Goal: Entertainment & Leisure: Browse casually

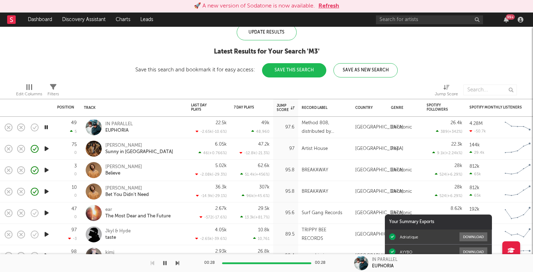
click at [331, 6] on button "Refresh" at bounding box center [329, 6] width 21 height 9
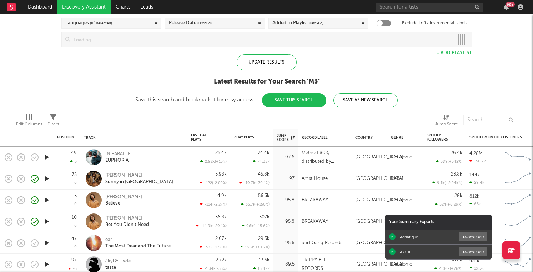
click at [254, 106] on div "Update Results Latest Results for Your Search ' M3 ' Save this search and bookm…" at bounding box center [266, 80] width 263 height 53
click at [264, 116] on div at bounding box center [342, 120] width 178 height 18
click at [268, 118] on div at bounding box center [342, 120] width 178 height 18
click at [273, 120] on div at bounding box center [342, 120] width 178 height 18
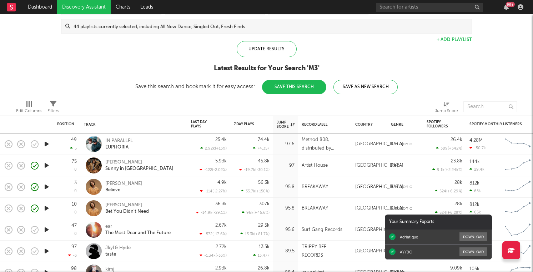
click at [278, 112] on div at bounding box center [342, 107] width 178 height 18
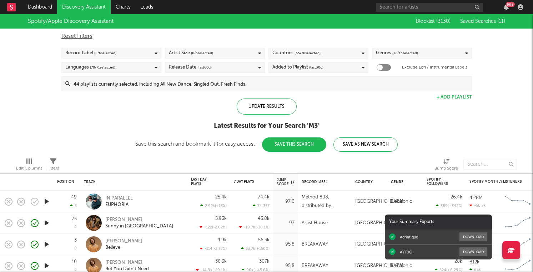
click at [45, 200] on icon "button" at bounding box center [47, 201] width 8 height 9
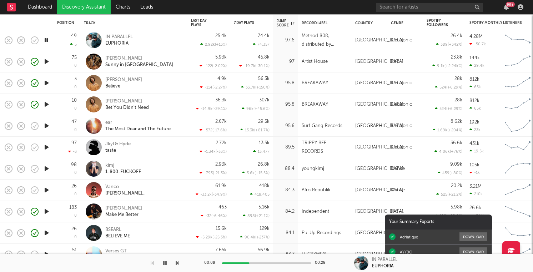
click at [44, 126] on icon "button" at bounding box center [47, 125] width 8 height 9
click at [8, 125] on rect "button" at bounding box center [8, 125] width 3 height 3
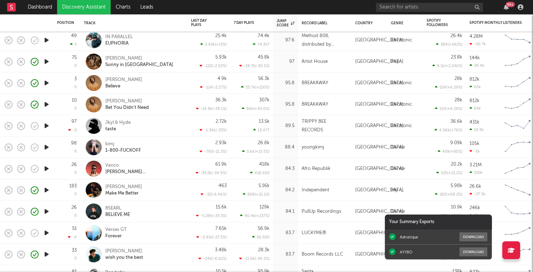
click at [45, 150] on icon "button" at bounding box center [47, 147] width 8 height 9
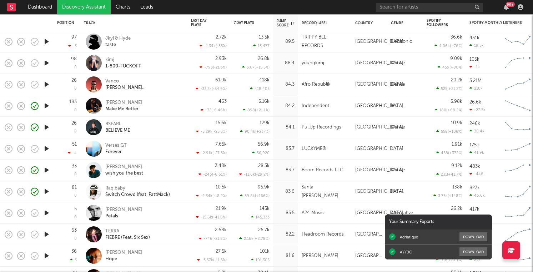
click at [44, 86] on icon "button" at bounding box center [47, 84] width 8 height 9
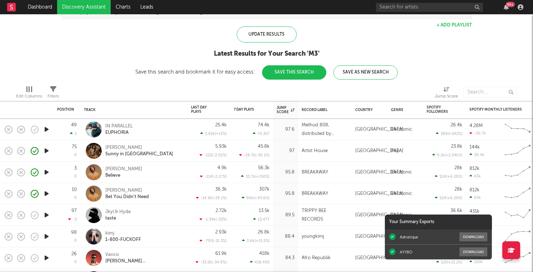
click at [44, 218] on icon "button" at bounding box center [47, 215] width 8 height 9
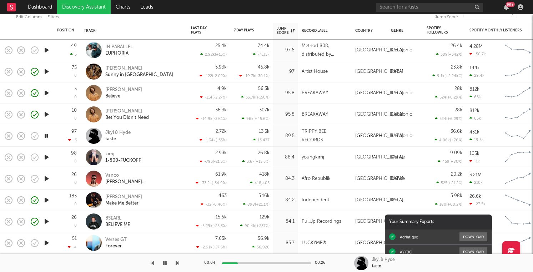
click at [48, 177] on icon "button" at bounding box center [47, 178] width 8 height 9
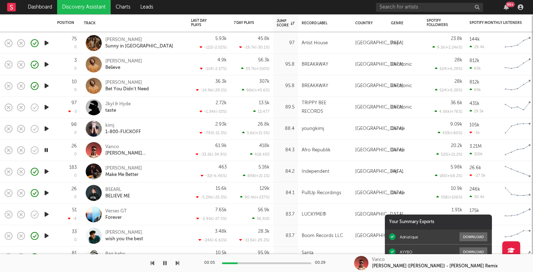
drag, startPoint x: 48, startPoint y: 173, endPoint x: 46, endPoint y: 195, distance: 22.2
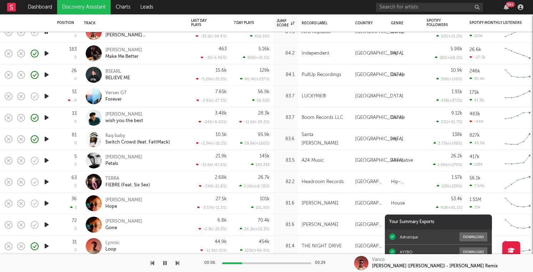
click at [47, 160] on icon "button" at bounding box center [47, 160] width 8 height 9
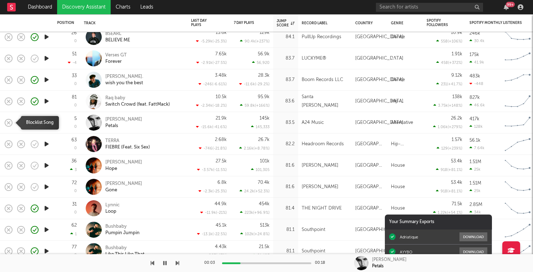
click at [9, 124] on icon "button" at bounding box center [9, 123] width 10 height 10
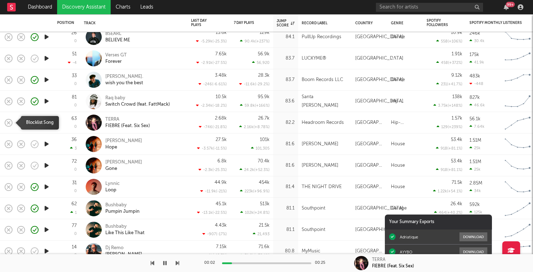
click at [11, 124] on icon "button" at bounding box center [9, 123] width 10 height 10
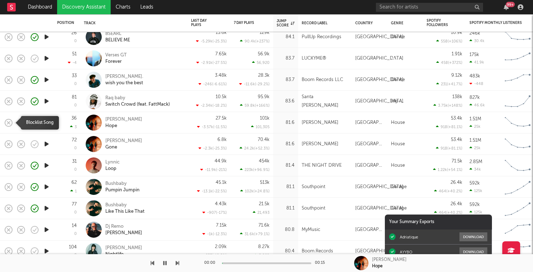
click at [10, 124] on icon "button" at bounding box center [9, 123] width 10 height 10
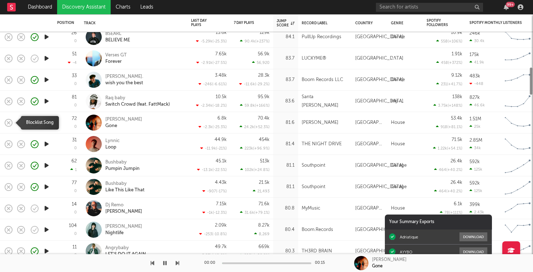
click at [10, 124] on icon "button" at bounding box center [9, 123] width 10 height 10
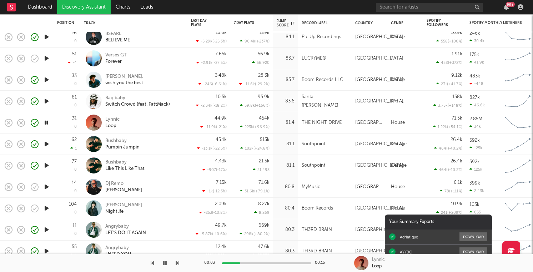
click at [46, 143] on icon "button" at bounding box center [47, 144] width 8 height 9
click at [46, 187] on icon "button" at bounding box center [47, 187] width 8 height 9
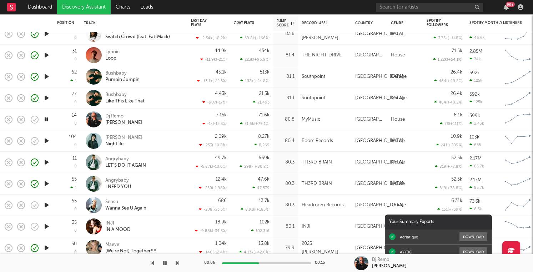
click at [46, 141] on icon "button" at bounding box center [47, 140] width 8 height 9
click at [8, 119] on rect "button" at bounding box center [8, 119] width 3 height 3
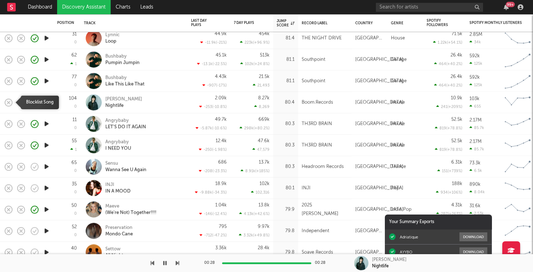
click at [10, 103] on icon "button" at bounding box center [9, 103] width 10 height 10
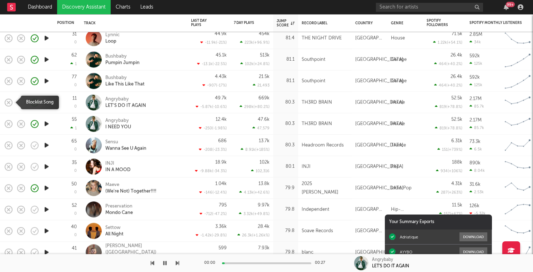
click at [10, 101] on rect "button" at bounding box center [8, 102] width 3 height 3
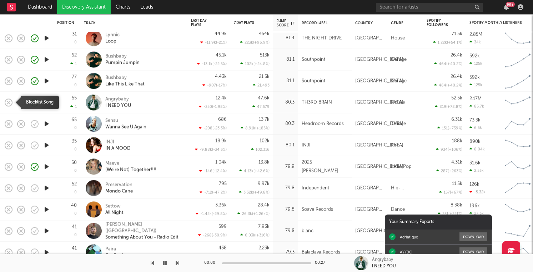
click at [10, 101] on rect "button" at bounding box center [8, 102] width 3 height 3
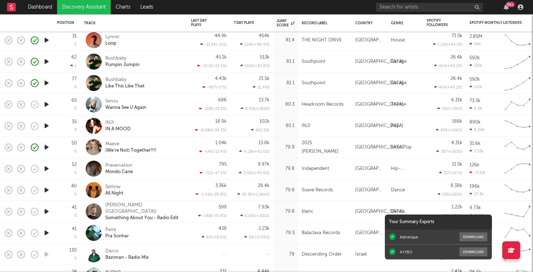
click at [45, 146] on icon "button" at bounding box center [47, 147] width 8 height 9
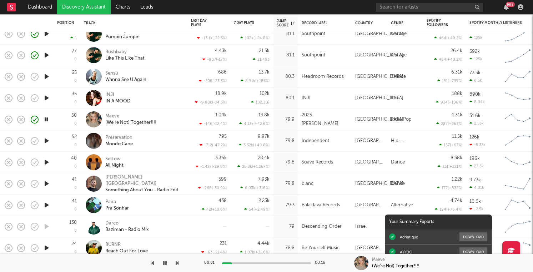
click at [47, 142] on icon "button" at bounding box center [47, 140] width 8 height 9
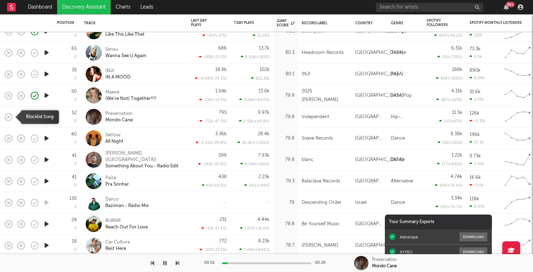
click at [6, 119] on icon "button" at bounding box center [9, 117] width 10 height 10
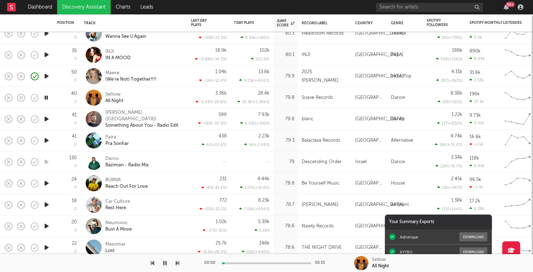
click at [48, 118] on icon "button" at bounding box center [47, 119] width 8 height 9
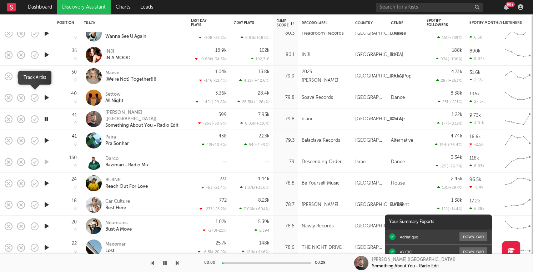
click at [35, 98] on icon "button" at bounding box center [35, 97] width 2 height 3
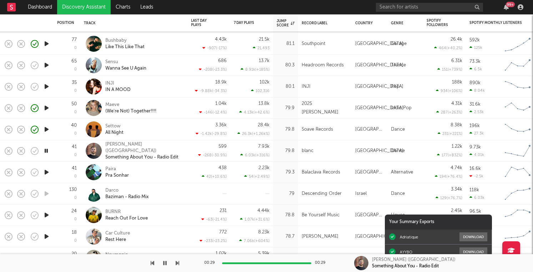
click at [48, 174] on icon "button" at bounding box center [47, 172] width 8 height 9
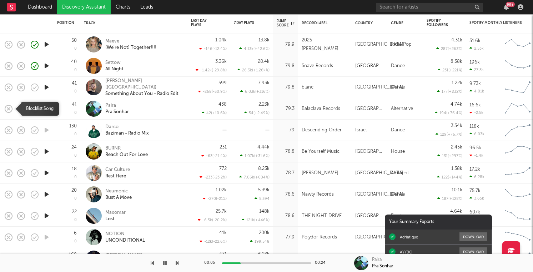
click at [8, 107] on icon "button" at bounding box center [9, 109] width 10 height 10
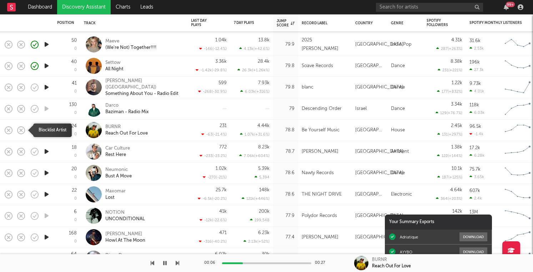
drag, startPoint x: 9, startPoint y: 128, endPoint x: 264, endPoint y: 264, distance: 289.1
click at [263, 0] on div "Dashboard Discovery Assistant Charts Leads 99 + Notifications Settings Mark all…" at bounding box center [266, 0] width 533 height 0
click at [259, 261] on div "00:07 00:27" at bounding box center [266, 263] width 125 height 18
click at [260, 263] on div at bounding box center [266, 264] width 89 height 2
click at [278, 263] on div at bounding box center [266, 264] width 89 height 2
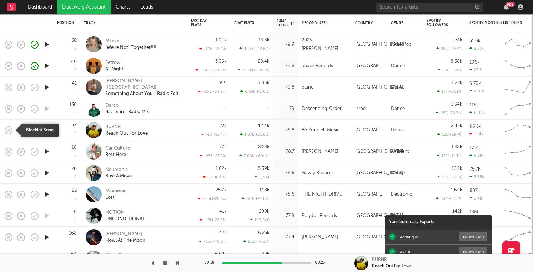
click at [10, 131] on icon "button" at bounding box center [9, 130] width 10 height 10
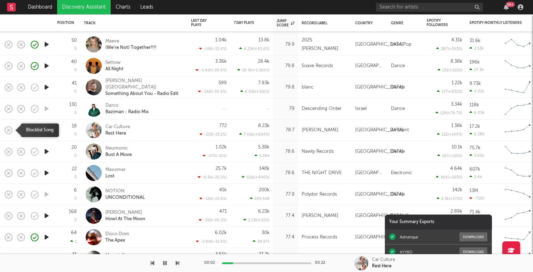
click at [8, 130] on rect "button" at bounding box center [8, 130] width 3 height 3
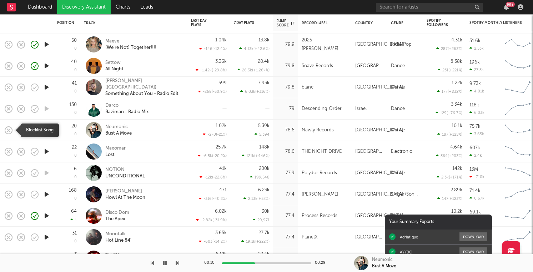
click at [8, 130] on rect "button" at bounding box center [8, 130] width 3 height 3
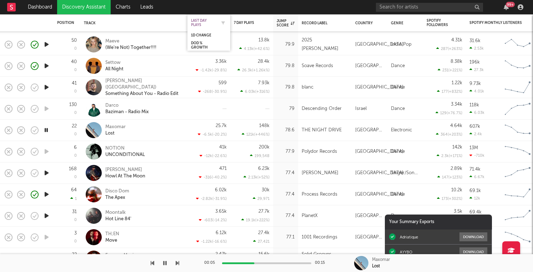
click at [200, 21] on div "Last Day Plays" at bounding box center [203, 23] width 25 height 9
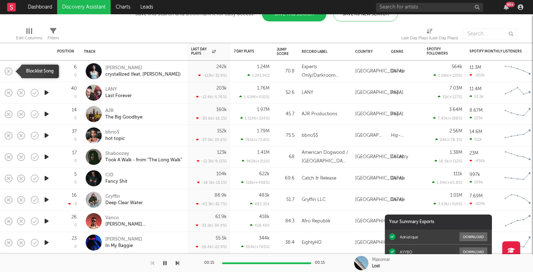
click at [5, 71] on icon "button" at bounding box center [9, 71] width 10 height 10
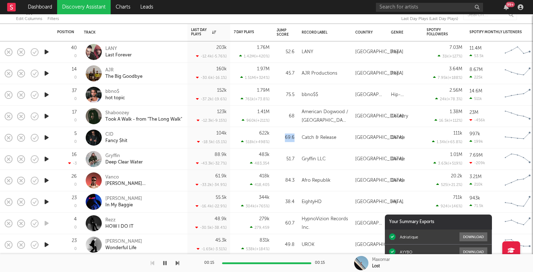
drag, startPoint x: 296, startPoint y: 138, endPoint x: 284, endPoint y: 138, distance: 12.1
click at [284, 138] on div "69.6" at bounding box center [285, 137] width 25 height 21
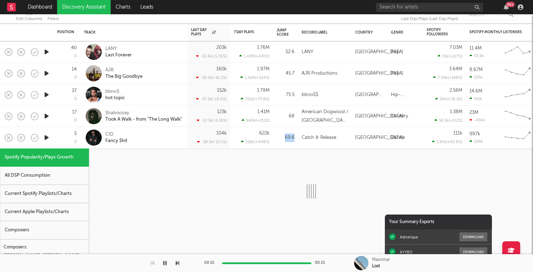
copy div "69.6"
select select "1w"
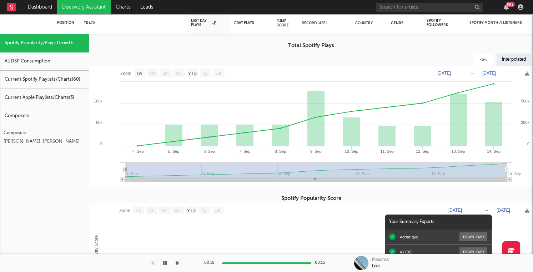
click at [63, 66] on div "All DSP Consumption" at bounding box center [44, 62] width 89 height 18
select select "1w"
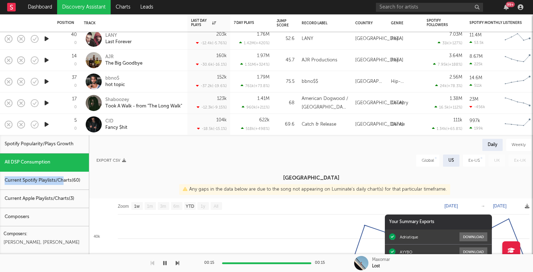
drag, startPoint x: 64, startPoint y: 180, endPoint x: 67, endPoint y: 168, distance: 12.6
click at [64, 200] on div "Current Apple Playlists/Charts ( 3 )" at bounding box center [44, 199] width 89 height 18
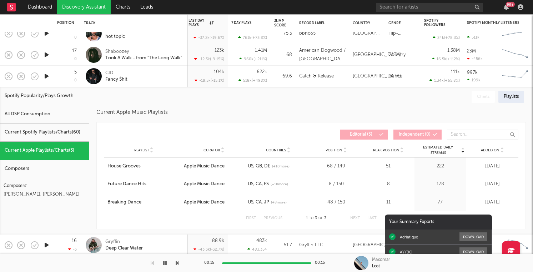
click at [42, 164] on div "Composers" at bounding box center [44, 169] width 89 height 18
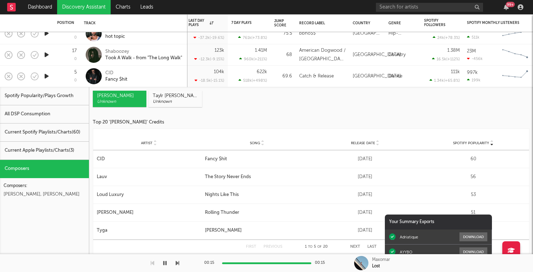
click at [41, 105] on div "All DSP Consumption" at bounding box center [44, 114] width 89 height 18
select select "1w"
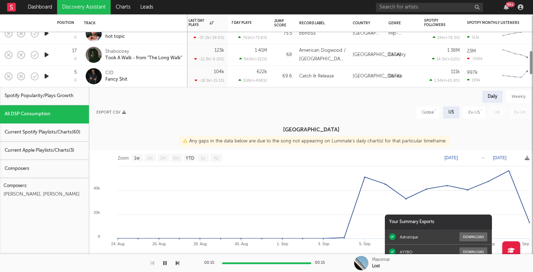
click at [41, 100] on div "Spotify Popularity/Plays Growth" at bounding box center [44, 96] width 89 height 18
select select "1w"
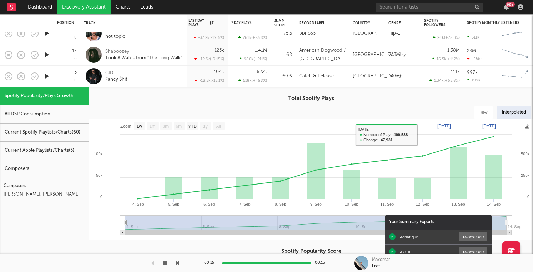
click at [52, 117] on div "All DSP Consumption" at bounding box center [44, 114] width 89 height 18
select select "1w"
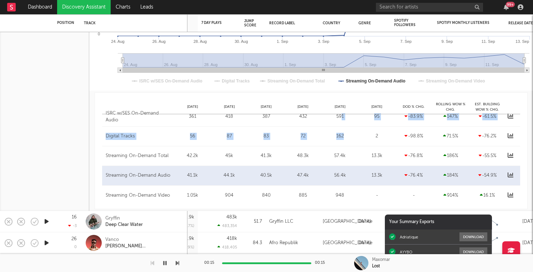
drag, startPoint x: 341, startPoint y: 118, endPoint x: 345, endPoint y: 134, distance: 16.5
click at [345, 134] on div "ISRC w/SES On-Demand Audio Sep 08 361 Sep 09 418 Sep 10 387 Sep 11 432 Sep 12 5…" at bounding box center [311, 156] width 418 height 98
click at [343, 97] on span "Sep 08 Sep 09 Sep 10 Sep 11 Sep 12 Sep 13 DoD % Chg. Rolling WoW % Chg. Est. Bu…" at bounding box center [311, 100] width 418 height 14
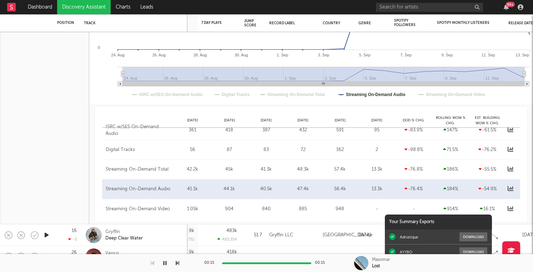
click at [379, 134] on div "ISRC w/SES On-Demand Audio Sep 08 361 Sep 09 418 Sep 10 387 Sep 11 432 Sep 12 5…" at bounding box center [311, 130] width 418 height 19
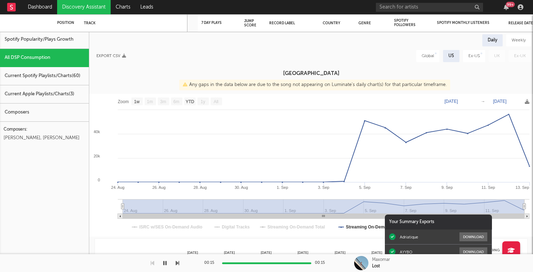
click at [514, 37] on div "Weekly" at bounding box center [518, 40] width 25 height 12
select select "1w"
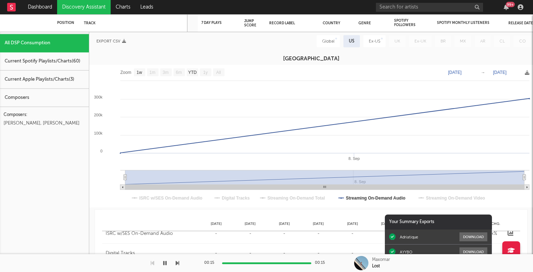
click at [333, 41] on div "Global" at bounding box center [328, 41] width 13 height 9
select select "1w"
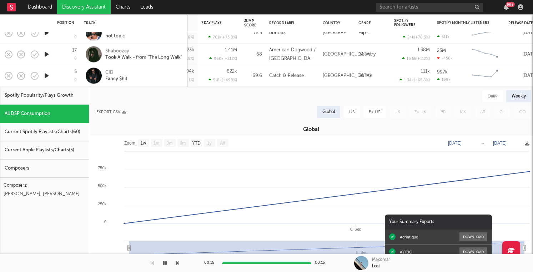
click at [493, 96] on div "Daily" at bounding box center [493, 96] width 20 height 12
select select "1w"
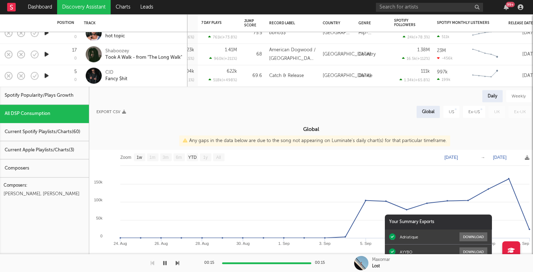
click at [78, 136] on div "Current Spotify Playlists/Charts ( 60 )" at bounding box center [44, 132] width 89 height 18
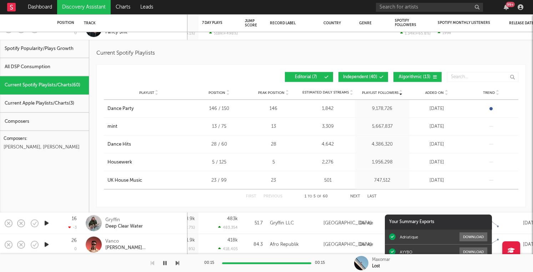
click at [355, 195] on button "Next" at bounding box center [355, 197] width 10 height 4
click at [254, 196] on button "First" at bounding box center [251, 197] width 10 height 4
click at [64, 84] on div "Current Spotify Playlists/Charts ( 60 )" at bounding box center [44, 85] width 89 height 18
click at [214, 86] on div "Playlist City Song Position Peak Position Estimated Daily Streams Playlist Foll…" at bounding box center [311, 93] width 415 height 14
click at [508, 4] on div "99 +" at bounding box center [510, 4] width 9 height 5
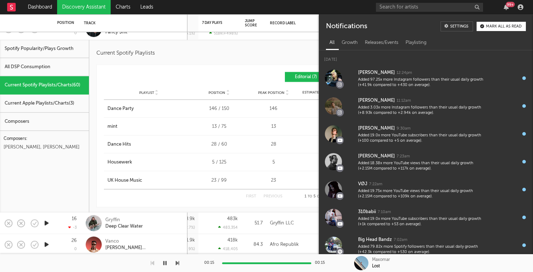
click at [508, 3] on div "99 +" at bounding box center [510, 4] width 9 height 5
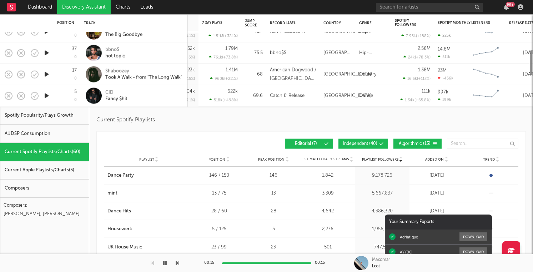
click at [141, 98] on div "CID Fancy $hit" at bounding box center [143, 95] width 77 height 13
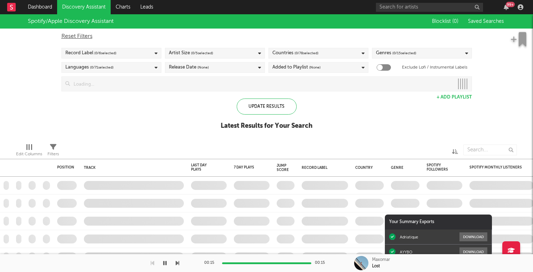
checkbox input "true"
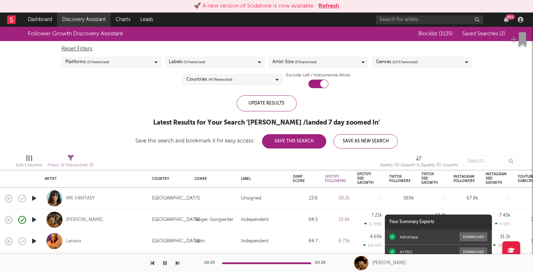
click at [85, 15] on link "Discovery Assistant" at bounding box center [84, 20] width 54 height 14
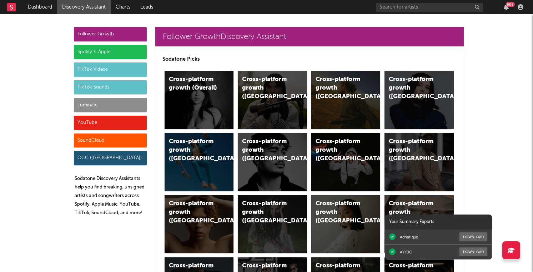
click at [114, 53] on div "Spotify & Apple" at bounding box center [110, 52] width 73 height 14
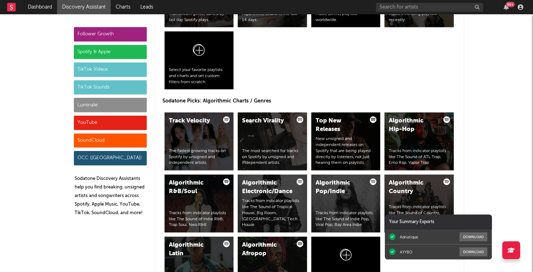
scroll to position [850, 0]
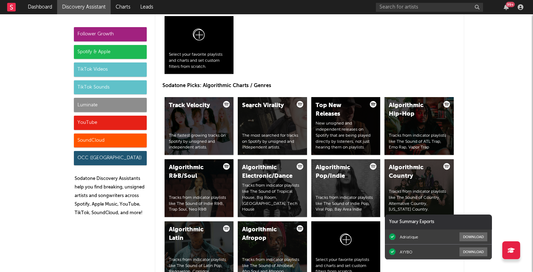
click at [278, 64] on div "All Top Finds Up-and-comers from every mainstream genre, sorted by last day Spo…" at bounding box center [310, 14] width 294 height 124
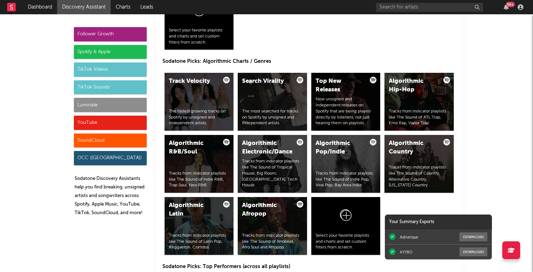
scroll to position [876, 0]
